Goal: Information Seeking & Learning: Learn about a topic

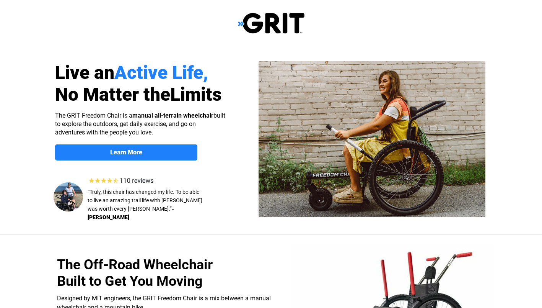
select select "US"
click at [160, 152] on span "Learn More" at bounding box center [126, 151] width 142 height 7
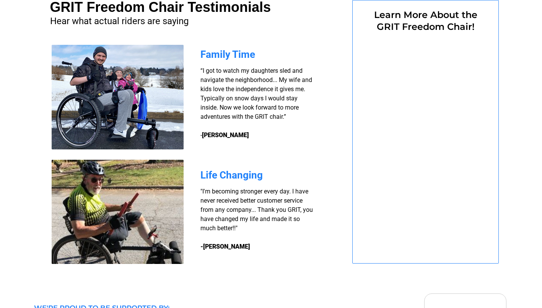
select select "US"
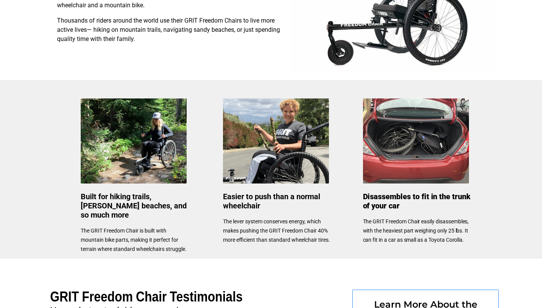
scroll to position [302, 0]
click at [160, 164] on img at bounding box center [134, 140] width 106 height 85
